Goal: Navigation & Orientation: Understand site structure

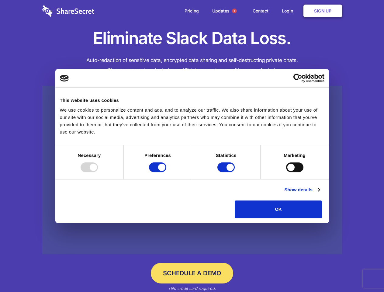
click at [98, 172] on div at bounding box center [89, 167] width 17 height 10
click at [166, 172] on input "Preferences" at bounding box center [157, 167] width 17 height 10
checkbox input "false"
click at [227, 172] on input "Statistics" at bounding box center [225, 167] width 17 height 10
checkbox input "false"
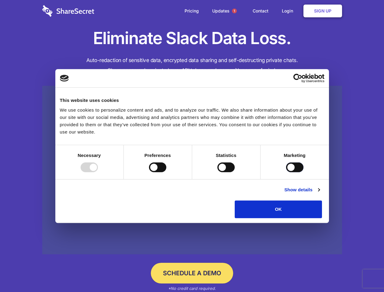
click at [286, 172] on input "Marketing" at bounding box center [294, 167] width 17 height 10
checkbox input "true"
click at [320, 193] on link "Show details" at bounding box center [301, 189] width 35 height 7
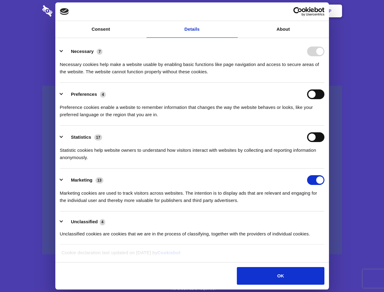
click at [325, 83] on li "Necessary 7 Necessary cookies help make a website usable by enabling basic func…" at bounding box center [192, 61] width 265 height 43
click at [234, 11] on span "1" at bounding box center [234, 11] width 5 height 5
